Goal: Navigation & Orientation: Find specific page/section

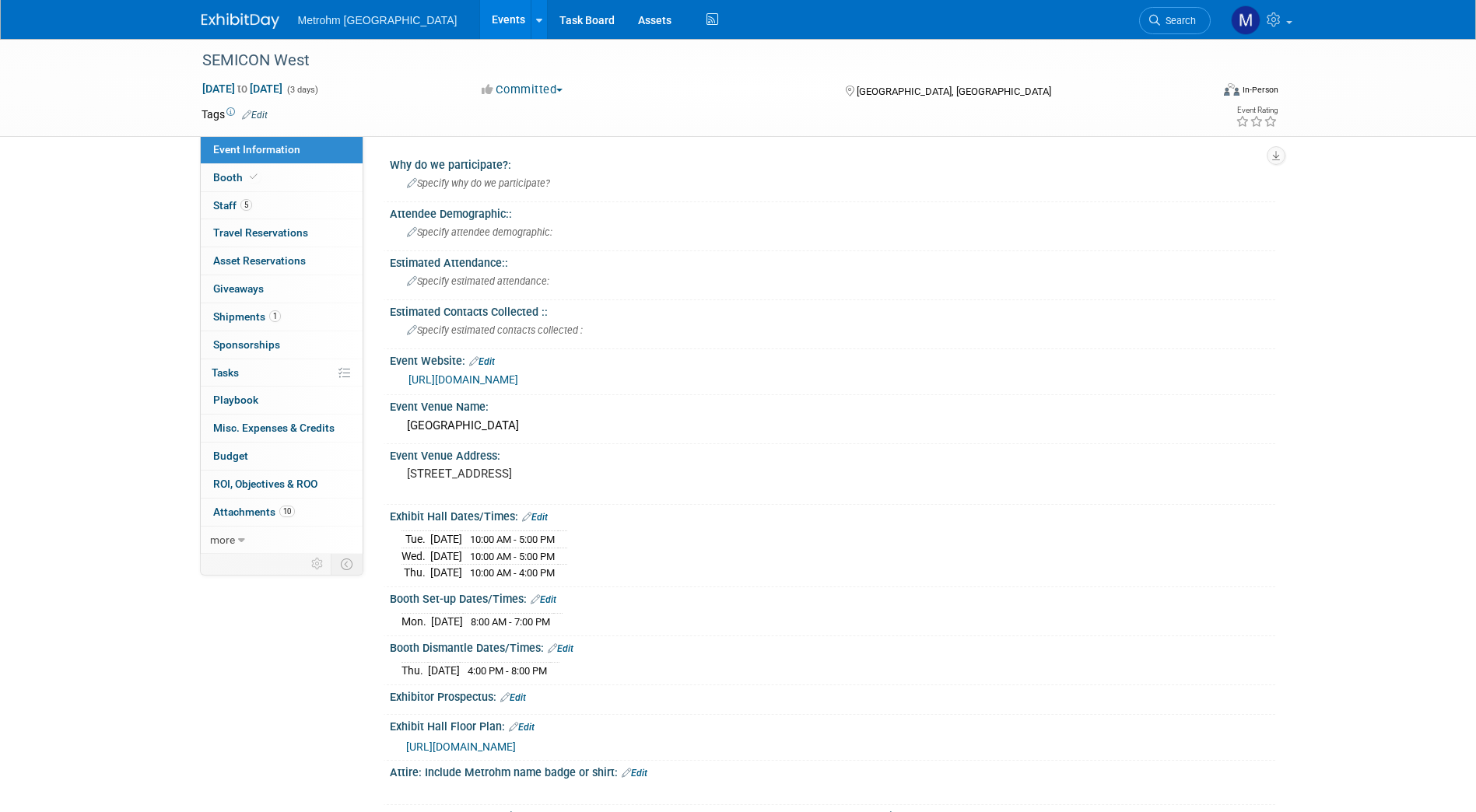
click at [247, 20] on img at bounding box center [240, 21] width 78 height 15
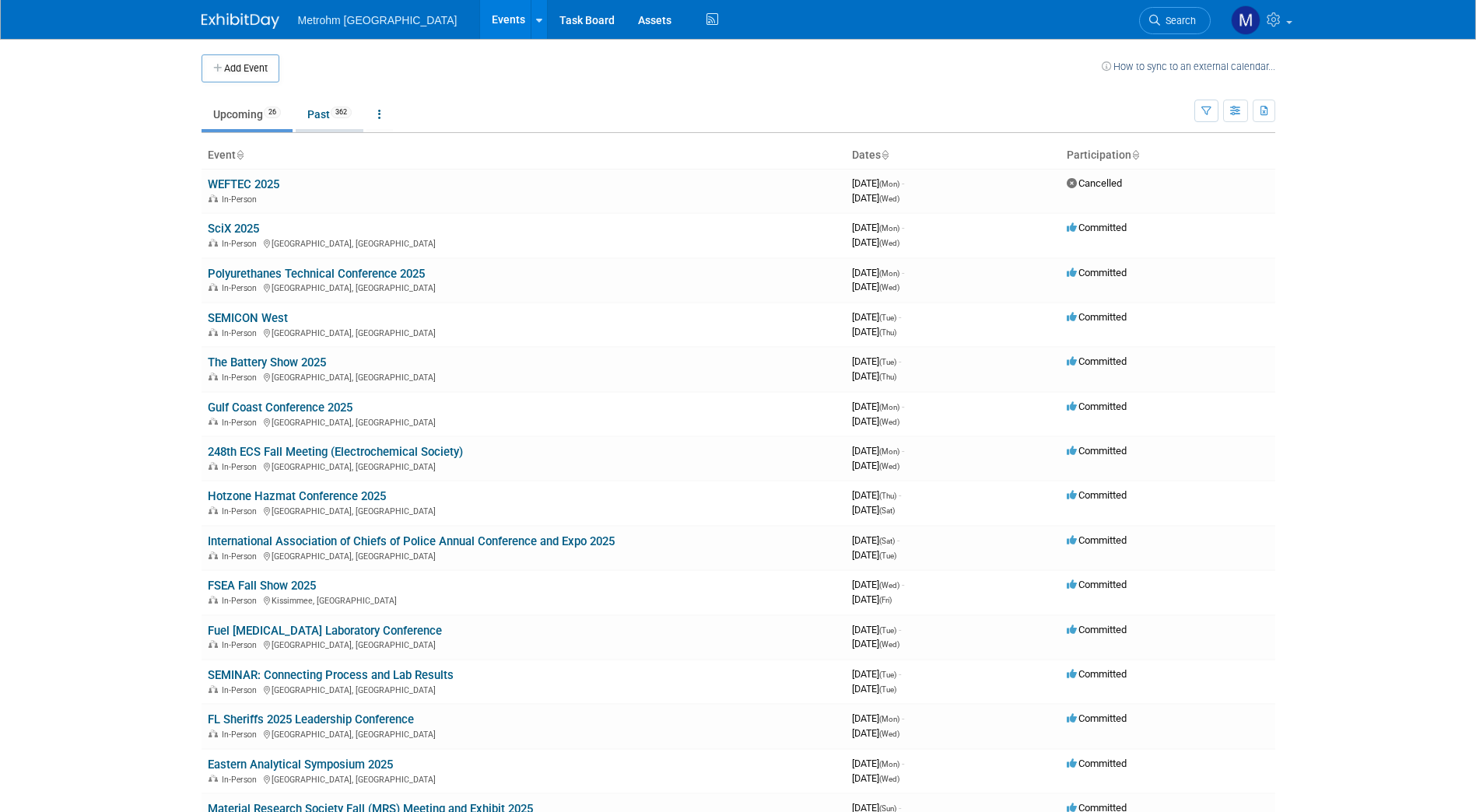
click at [335, 120] on link "Past 362" at bounding box center [329, 114] width 68 height 30
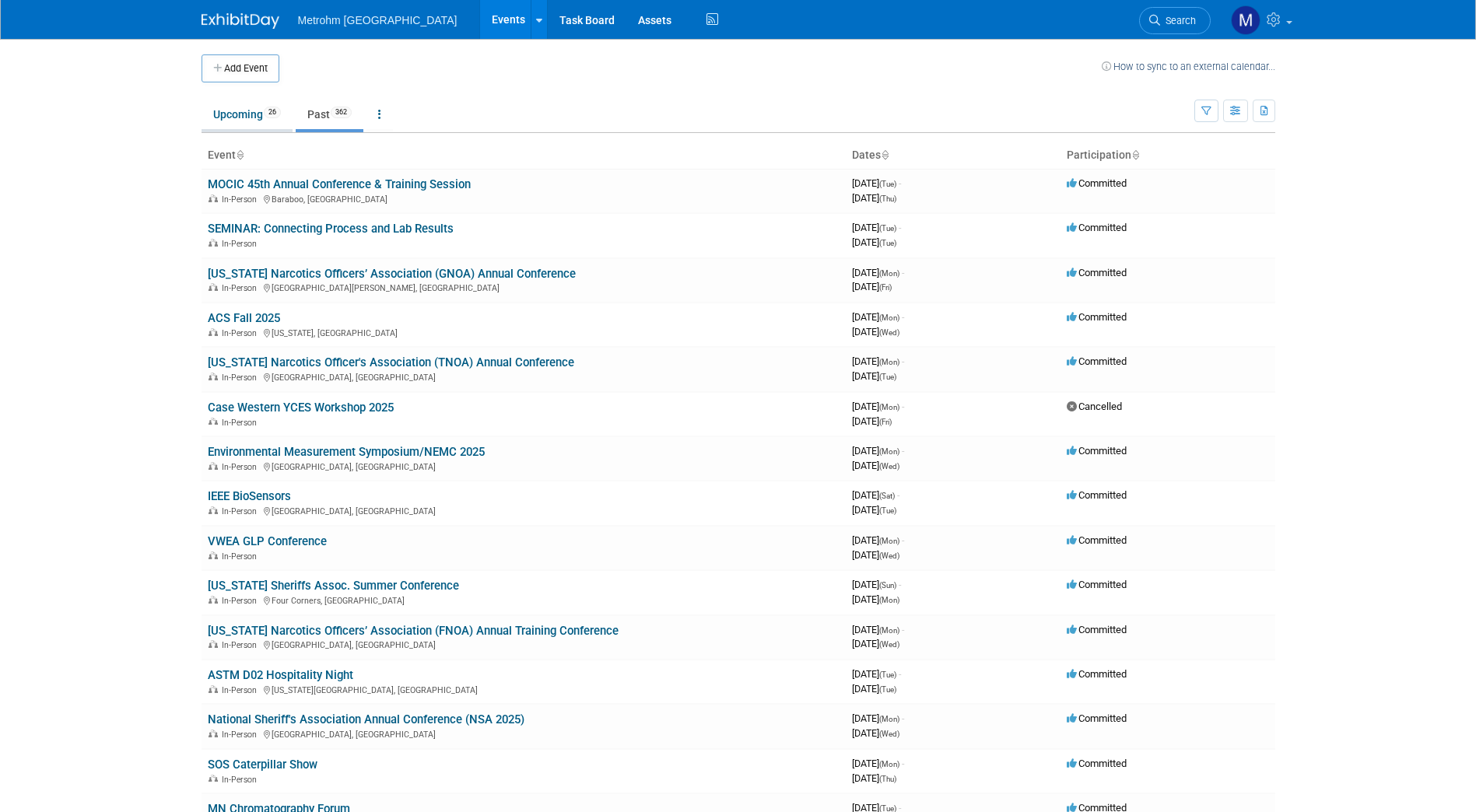
click at [245, 103] on link "Upcoming 26" at bounding box center [247, 114] width 91 height 30
